Goal: Find contact information: Find contact information

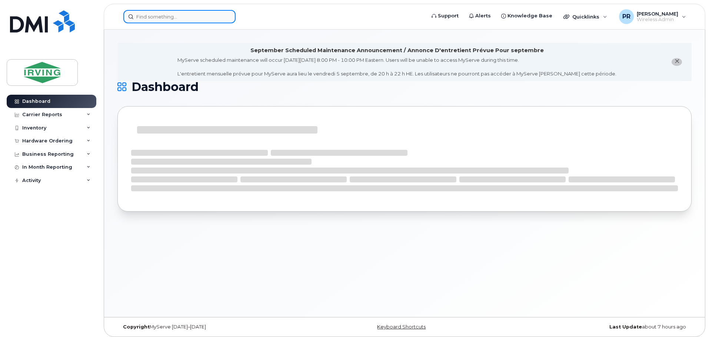
click at [183, 19] on input at bounding box center [179, 16] width 112 height 13
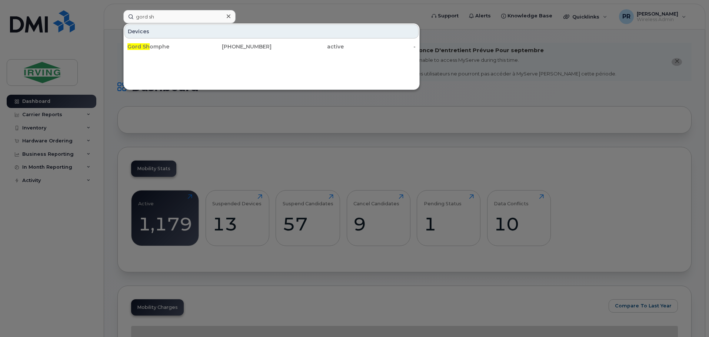
click at [253, 15] on div at bounding box center [354, 168] width 709 height 337
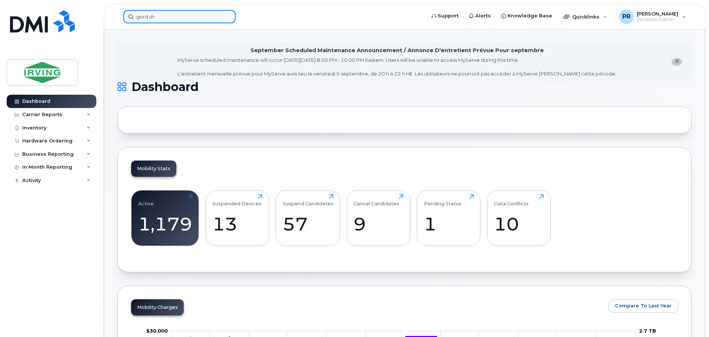
click at [153, 18] on input "gord sh" at bounding box center [179, 16] width 112 height 13
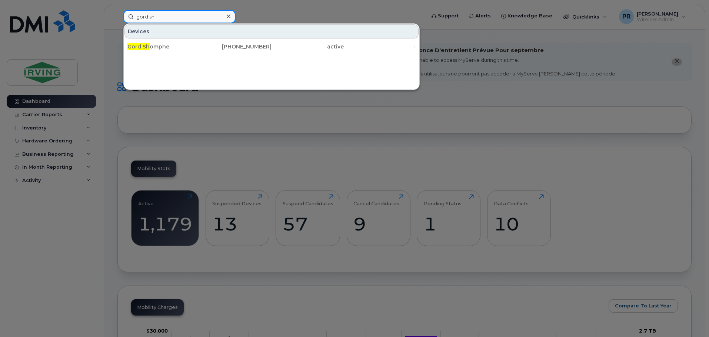
drag, startPoint x: 187, startPoint y: 22, endPoint x: 100, endPoint y: 19, distance: 87.5
click at [117, 19] on div "gord sh Devices Gord Sh omphe 519-749-5735 active -" at bounding box center [271, 16] width 309 height 13
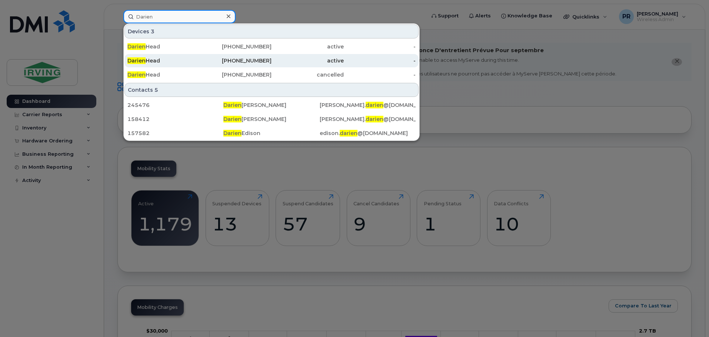
type input "Darien"
click at [230, 63] on div "437-441-9041" at bounding box center [236, 60] width 72 height 7
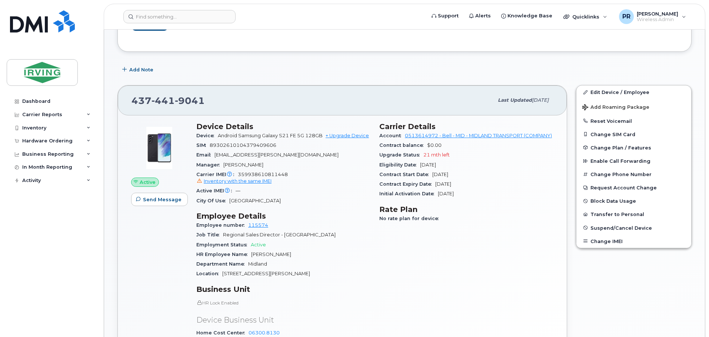
scroll to position [148, 0]
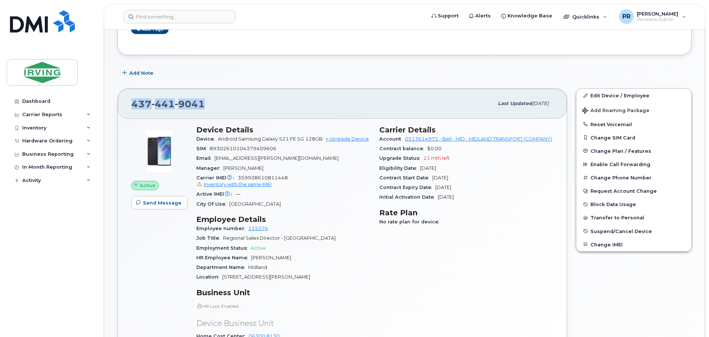
drag, startPoint x: 212, startPoint y: 107, endPoint x: 130, endPoint y: 103, distance: 81.9
click at [130, 103] on div "[PHONE_NUMBER] Last updated [DATE]" at bounding box center [342, 104] width 449 height 30
copy span "[PHONE_NUMBER]"
